Goal: Transaction & Acquisition: Purchase product/service

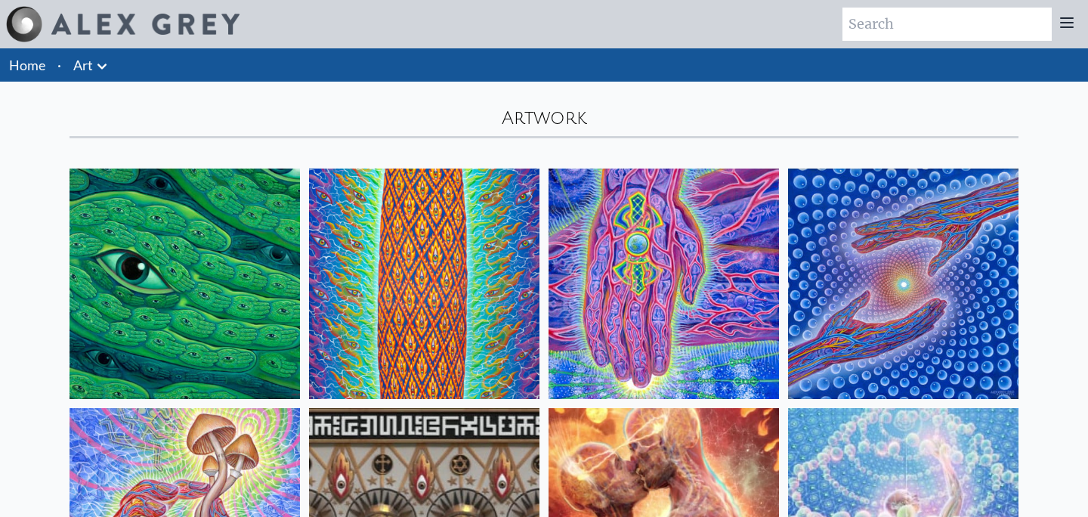
click at [377, 234] on img at bounding box center [424, 284] width 230 height 230
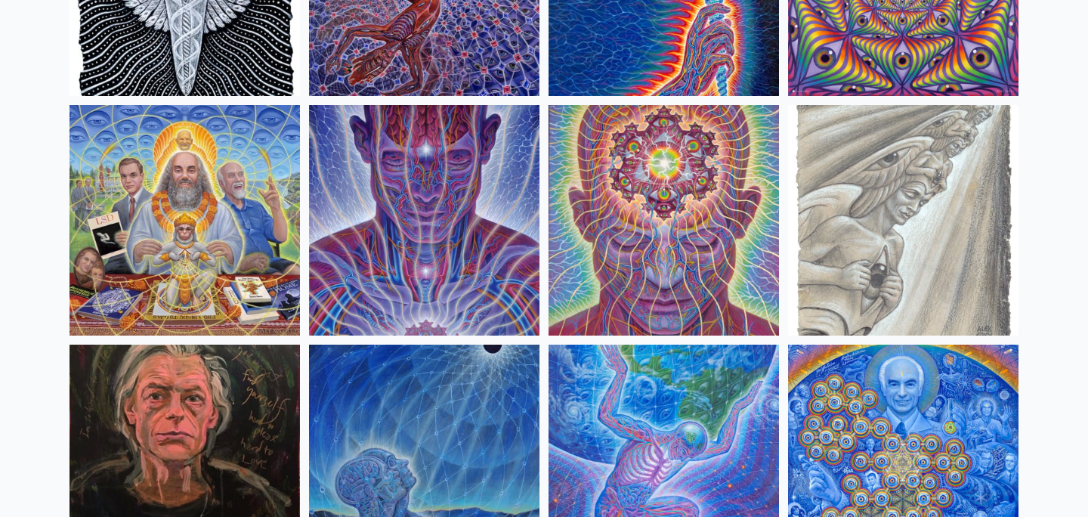
scroll to position [1838, 0]
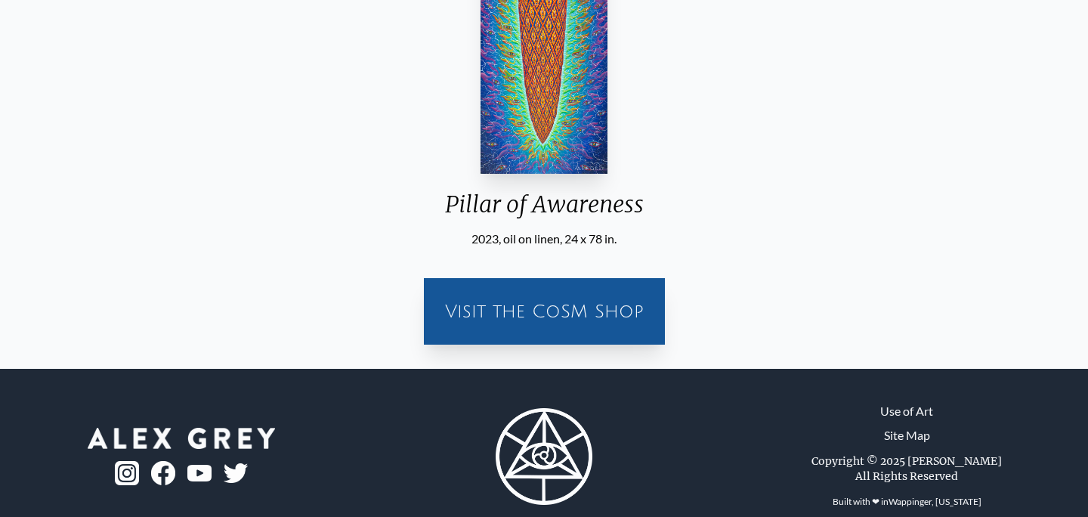
scroll to position [410, 0]
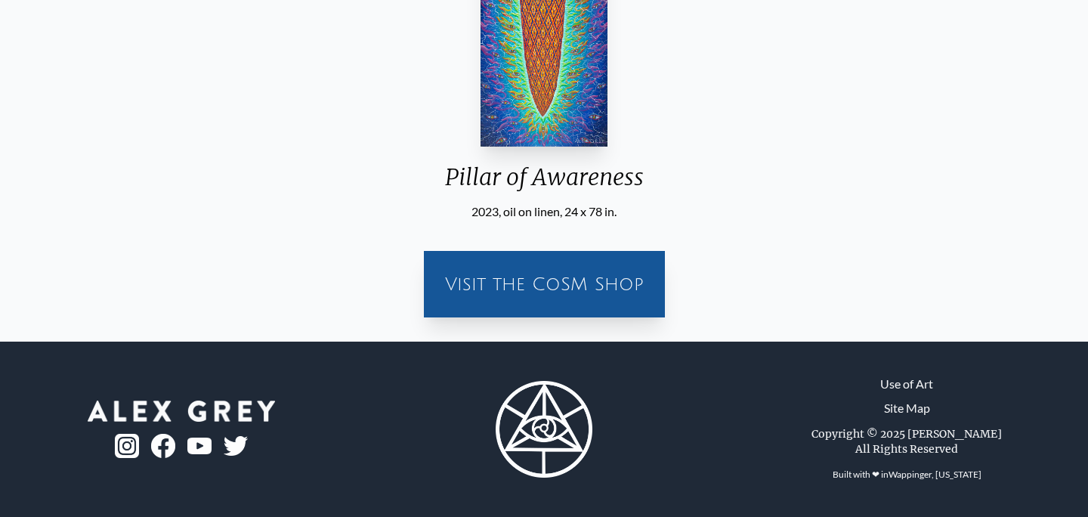
click at [510, 295] on div "Visit the CoSM Shop" at bounding box center [544, 284] width 223 height 48
click at [529, 276] on div "Visit the CoSM Shop" at bounding box center [544, 284] width 223 height 48
